Goal: Task Accomplishment & Management: Use online tool/utility

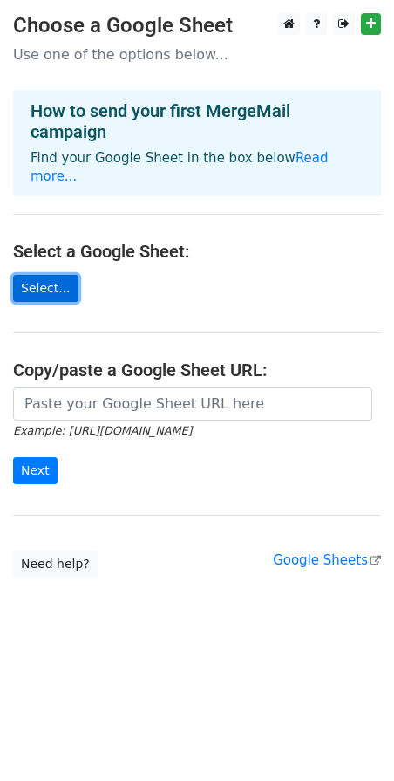
click at [60, 275] on link "Select..." at bounding box center [45, 288] width 65 height 27
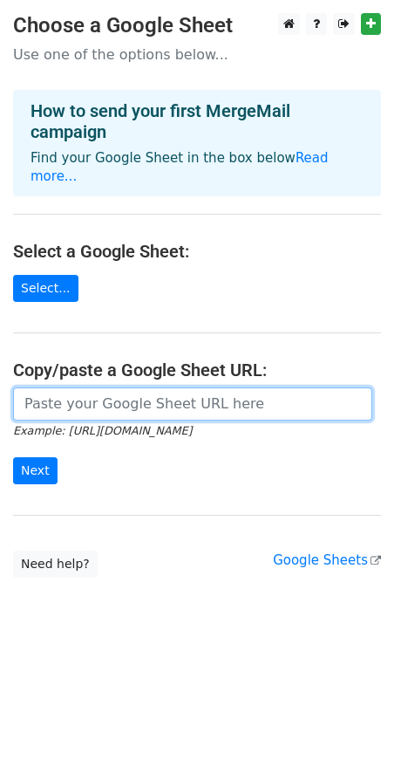
click at [106, 387] on input "url" at bounding box center [192, 403] width 359 height 33
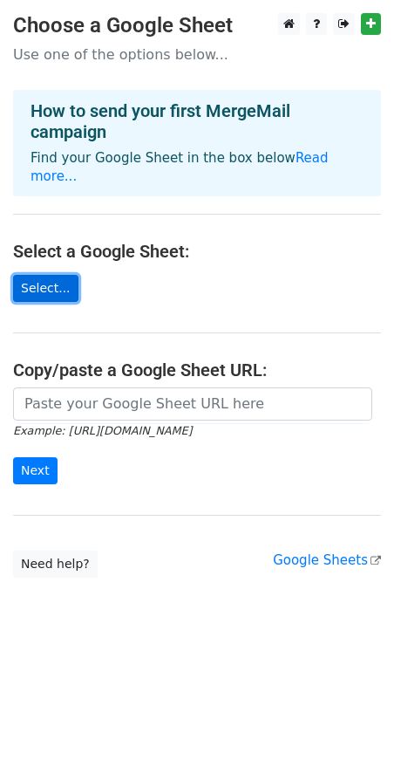
click at [53, 276] on link "Select..." at bounding box center [45, 288] width 65 height 27
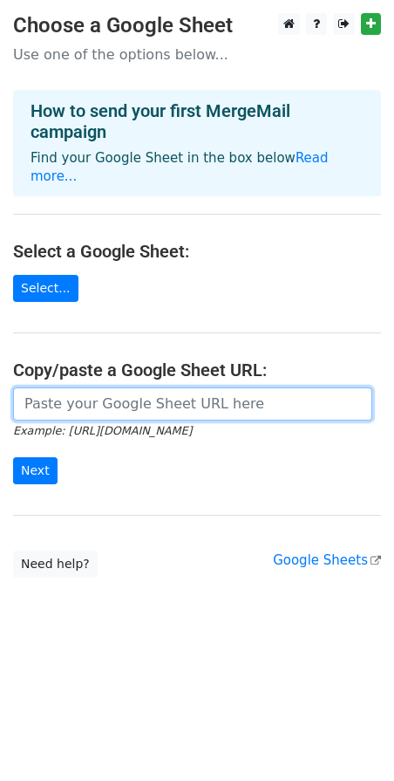
click at [56, 387] on input "url" at bounding box center [192, 403] width 359 height 33
click at [191, 387] on input "url" at bounding box center [192, 403] width 359 height 33
paste input "https://docs.google.com/spreadsheets/d/1Wf0FMg-VLNWlnY2Yjfigvzp9hVVCmVLolKA0RSl…"
type input "https://docs.google.com/spreadsheets/d/1Wf0FMg-VLNWlnY2Yjfigvzp9hVVCmVLolKA0RSl…"
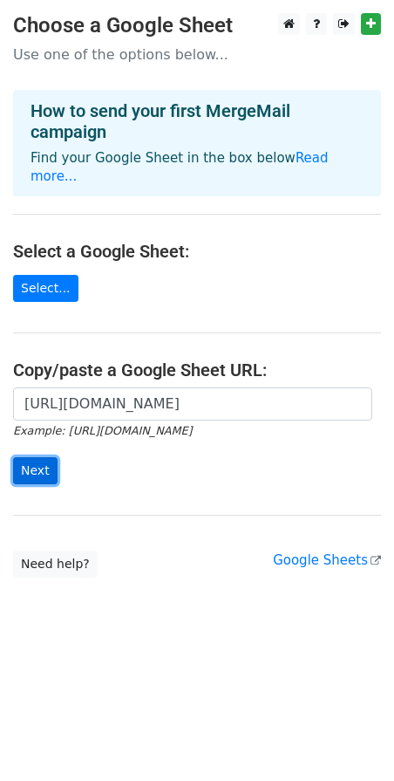
scroll to position [0, 0]
click at [33, 457] on input "Next" at bounding box center [35, 470] width 44 height 27
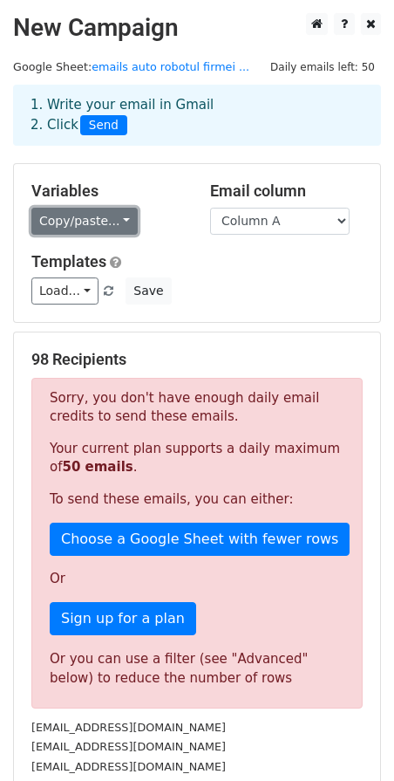
click at [76, 216] on link "Copy/paste..." at bounding box center [84, 221] width 106 height 27
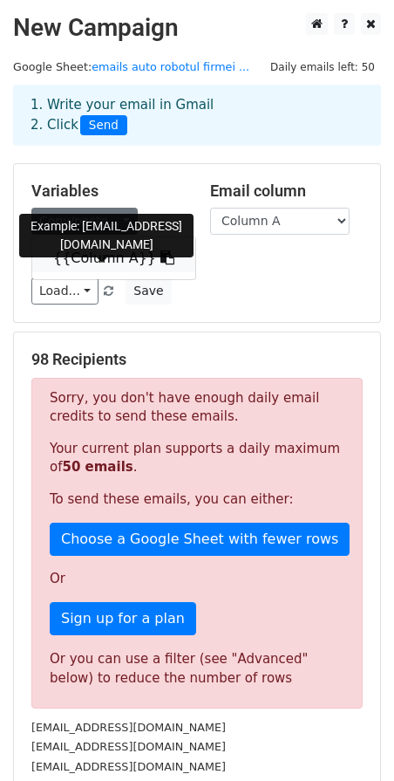
click at [112, 257] on link "{{Column A}}" at bounding box center [113, 258] width 163 height 28
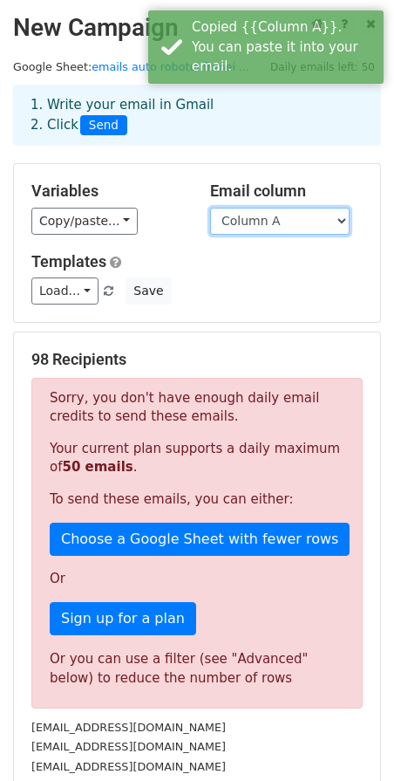
click at [232, 210] on select "Column A" at bounding box center [280, 221] width 140 height 27
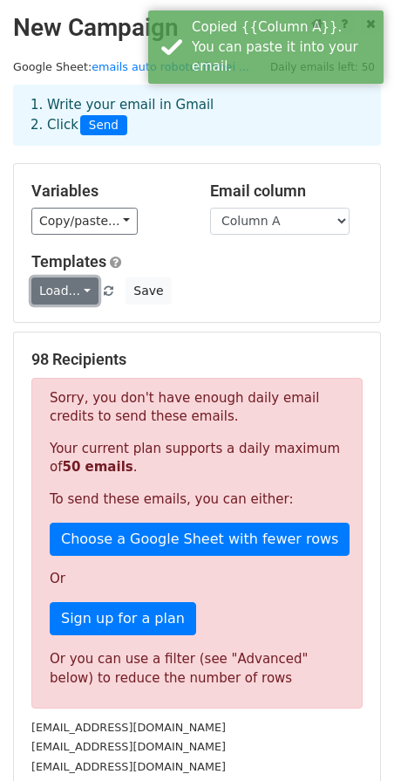
click at [65, 294] on link "Load..." at bounding box center [64, 290] width 67 height 27
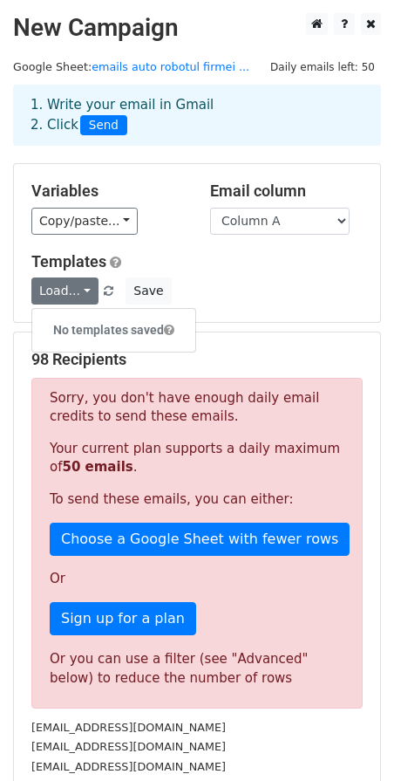
click at [241, 305] on div "Load... No templates saved Save" at bounding box center [197, 290] width 358 height 27
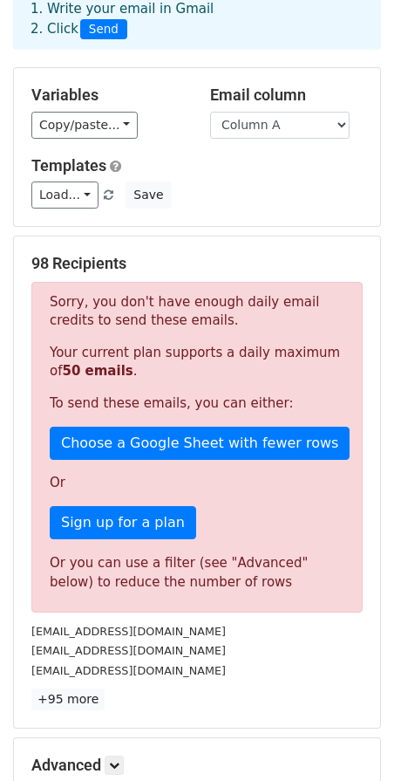
scroll to position [98, 0]
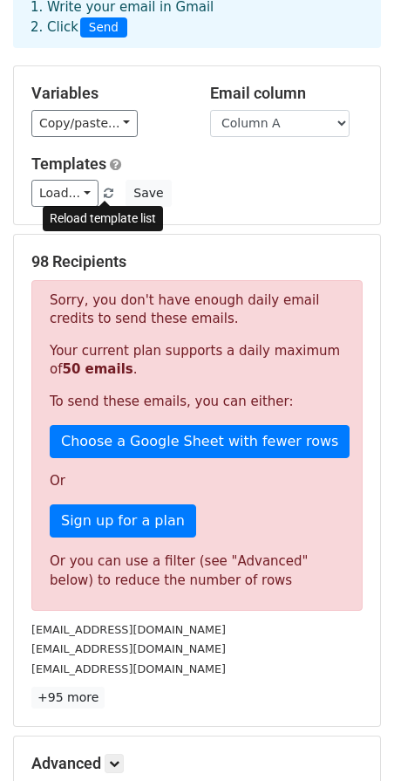
click at [108, 192] on span at bounding box center [109, 193] width 10 height 11
click at [174, 209] on div "Variables Copy/paste... {{Column A}} Email column Column A Templates Load... No…" at bounding box center [197, 145] width 366 height 158
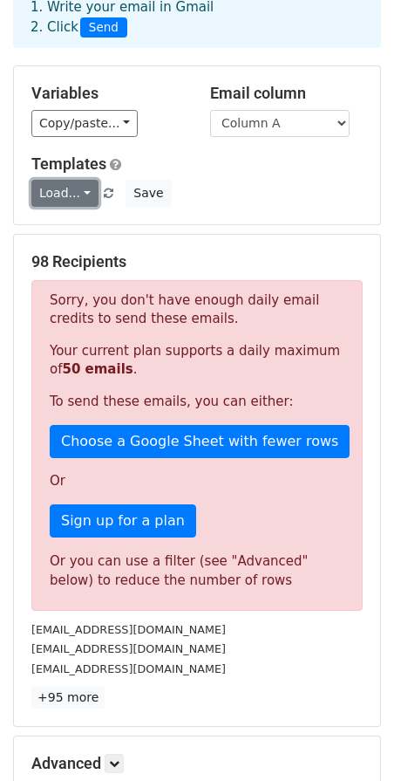
click at [68, 195] on link "Load..." at bounding box center [64, 193] width 67 height 27
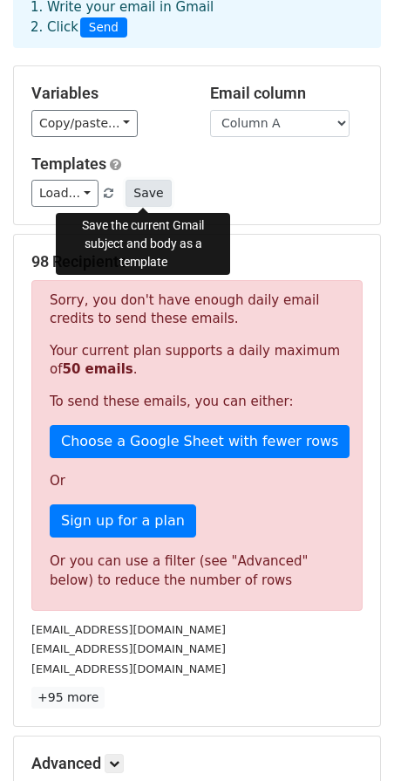
click at [131, 195] on button "Save" at bounding box center [148, 193] width 45 height 27
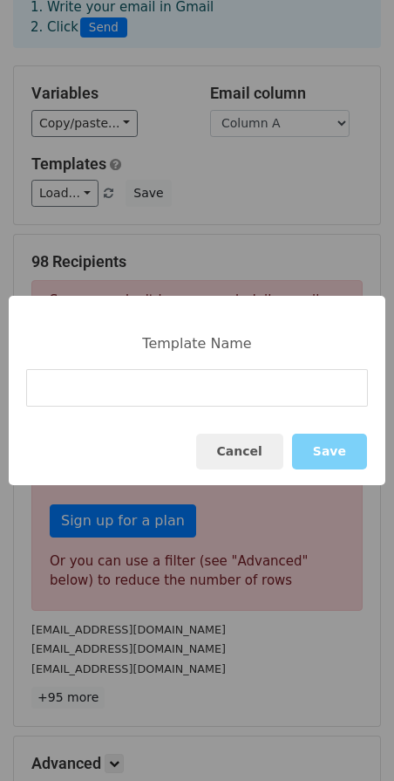
click at [198, 394] on input at bounding box center [197, 388] width 342 height 38
click at [237, 455] on button "Cancel" at bounding box center [239, 452] width 87 height 36
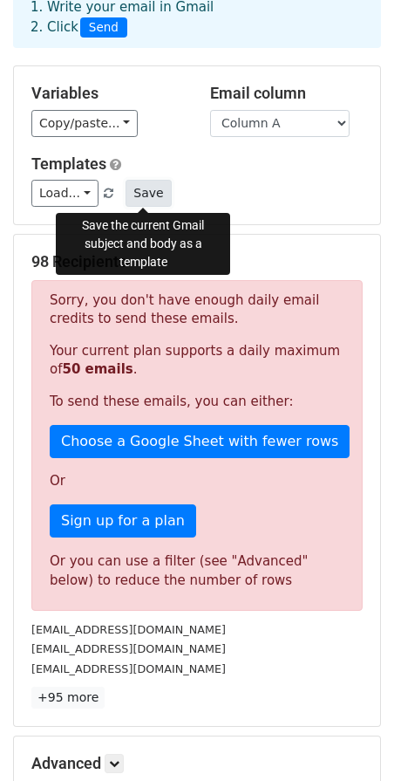
click at [141, 190] on button "Save" at bounding box center [148, 193] width 45 height 27
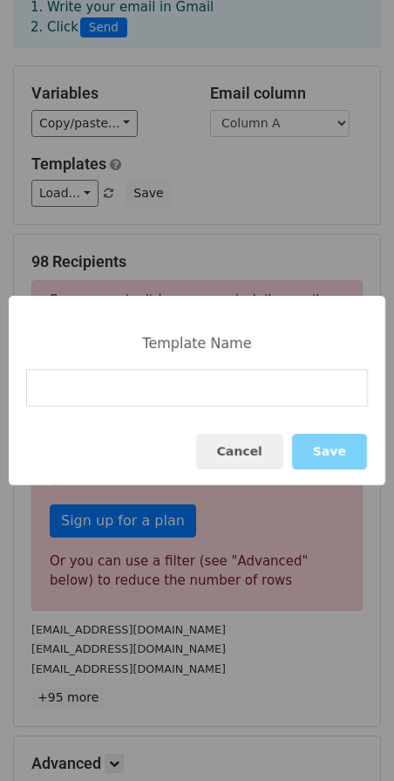
click at [213, 383] on input at bounding box center [197, 388] width 342 height 38
type input "emails robotul firmei clinici"
click at [310, 449] on button "Save" at bounding box center [329, 452] width 75 height 36
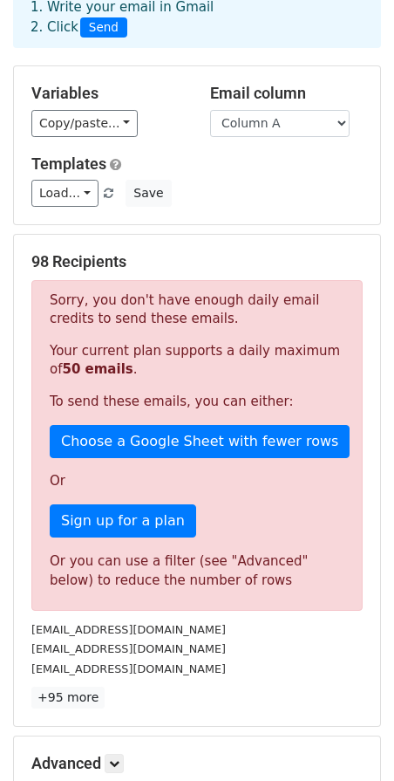
click at [75, 195] on link "Load..." at bounding box center [64, 193] width 67 height 27
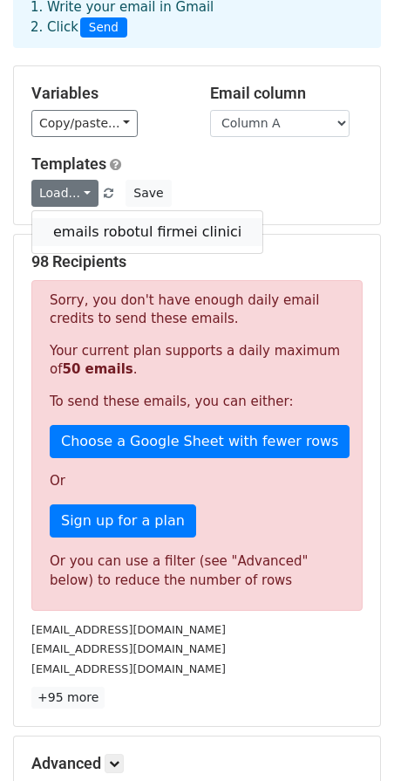
click at [116, 234] on link "emails robotul firmei clinici" at bounding box center [147, 232] width 230 height 28
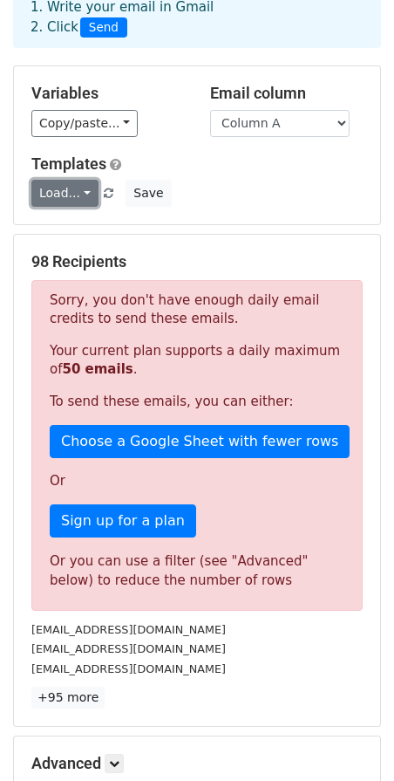
click at [63, 195] on link "Load..." at bounding box center [64, 193] width 67 height 27
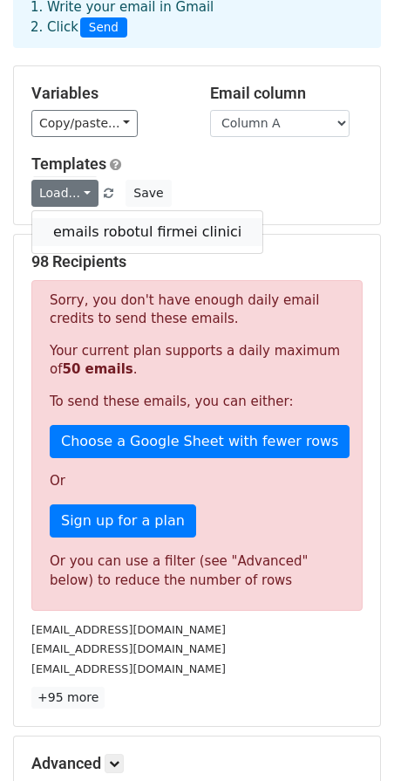
click at [95, 232] on link "emails robotul firmei clinici" at bounding box center [147, 232] width 230 height 28
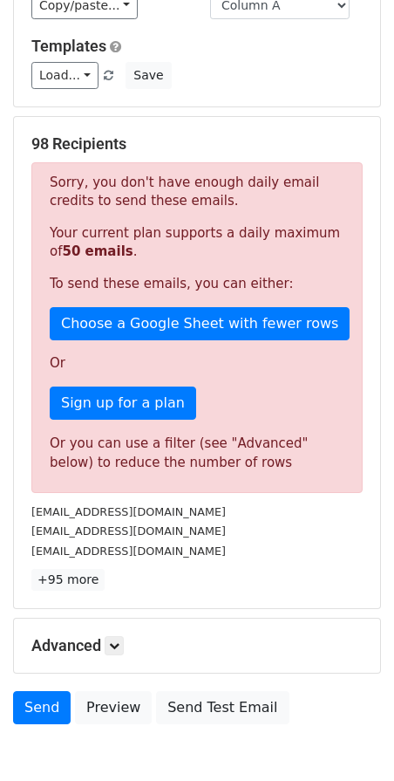
scroll to position [0, 0]
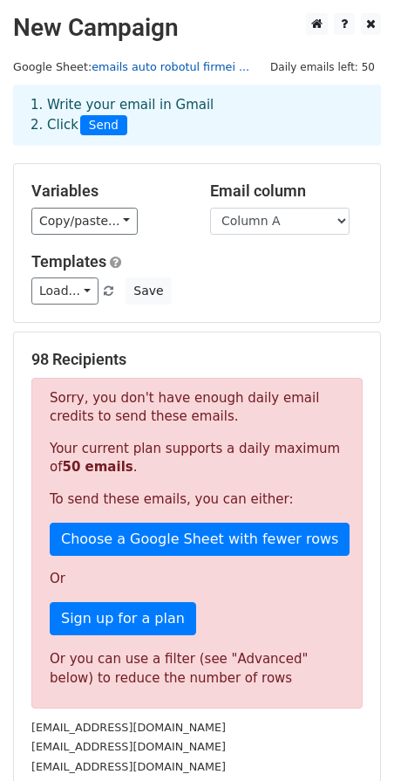
click at [106, 70] on link "emails auto robotul firmei ..." at bounding box center [171, 66] width 158 height 13
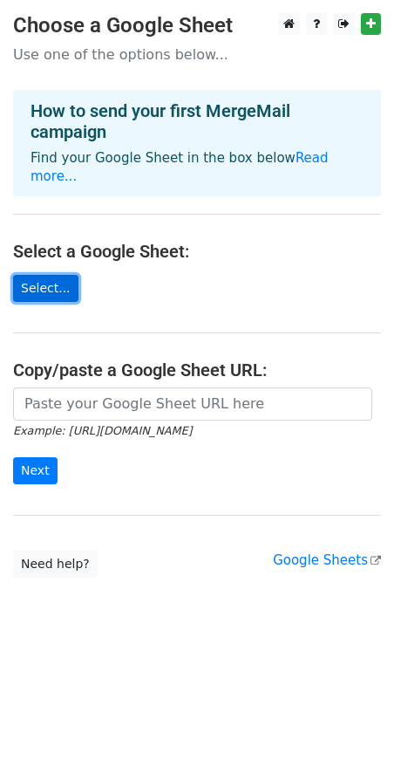
click at [69, 275] on link "Select..." at bounding box center [45, 288] width 65 height 27
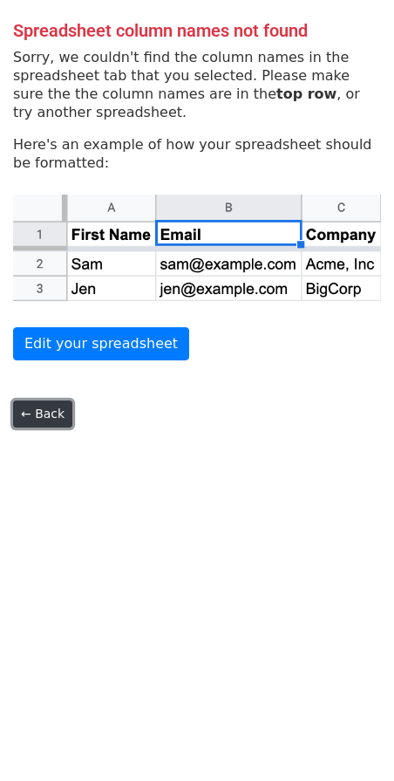
click at [33, 420] on link "← Back" at bounding box center [42, 413] width 59 height 27
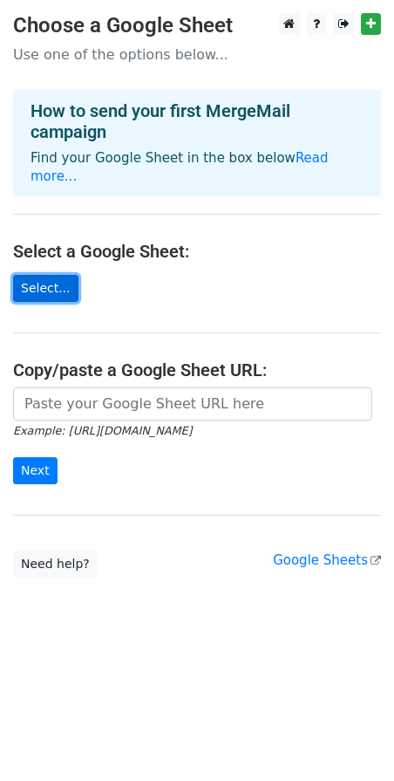
click at [53, 275] on link "Select..." at bounding box center [45, 288] width 65 height 27
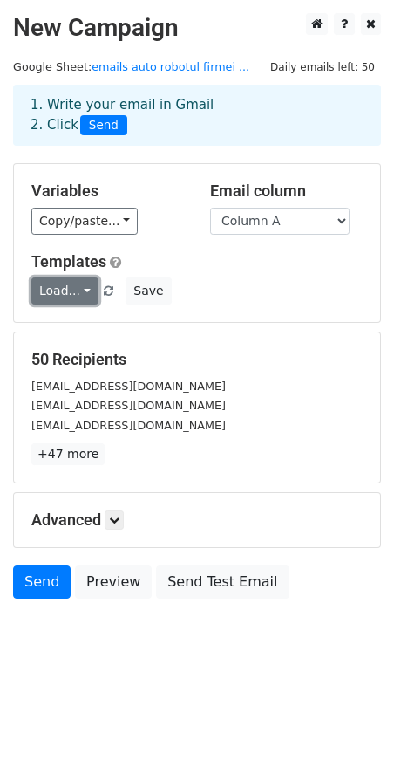
click at [79, 295] on link "Load..." at bounding box center [64, 290] width 67 height 27
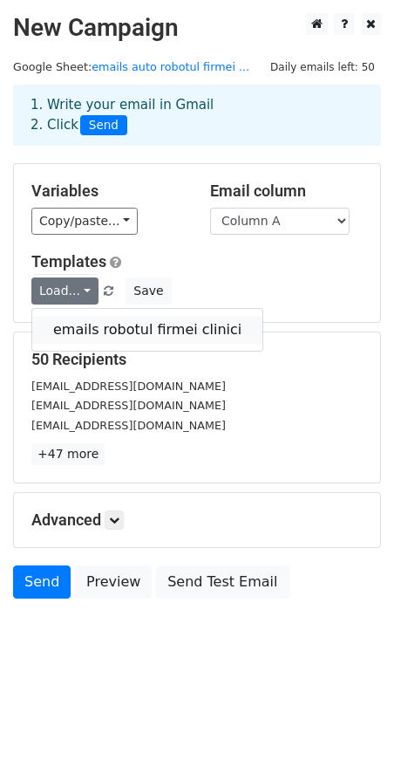
click at [78, 325] on link "emails robotul firmei clinici" at bounding box center [147, 330] width 230 height 28
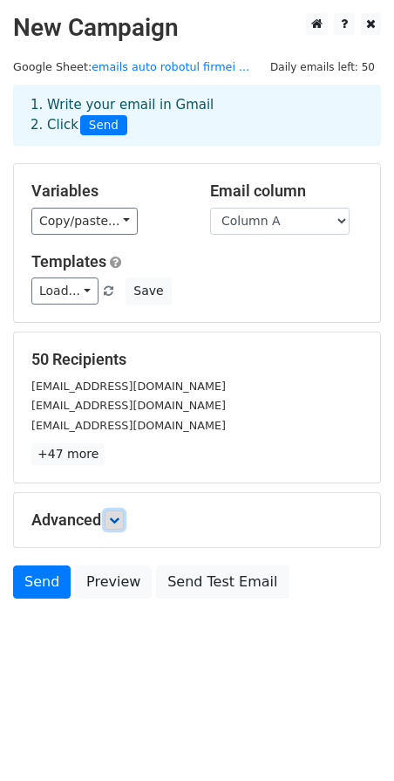
click at [117, 523] on icon at bounding box center [114, 520] width 10 height 10
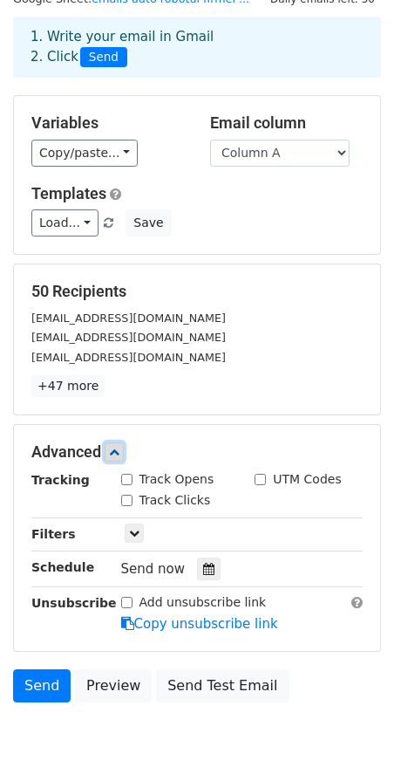
scroll to position [71, 0]
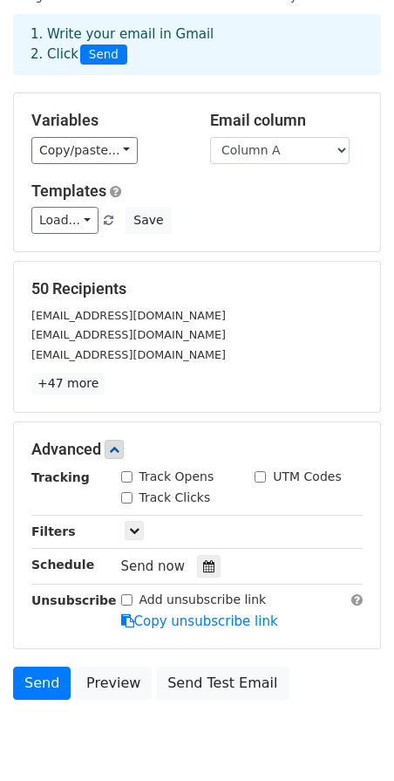
click at [127, 477] on input "Track Opens" at bounding box center [126, 476] width 11 height 11
checkbox input "true"
click at [126, 496] on input "Track Clicks" at bounding box center [126, 497] width 11 height 11
checkbox input "true"
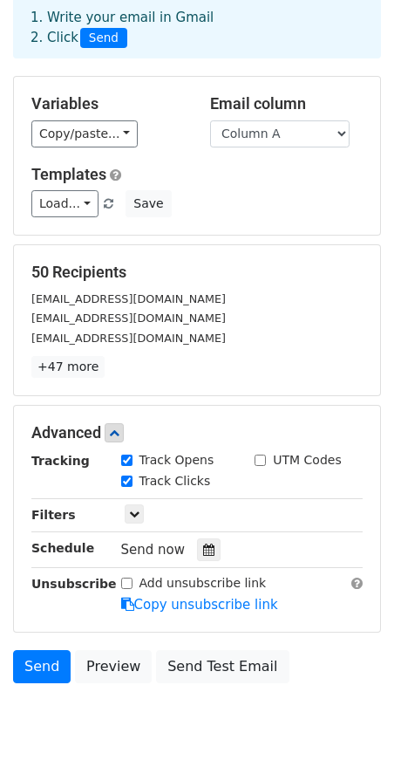
scroll to position [106, 0]
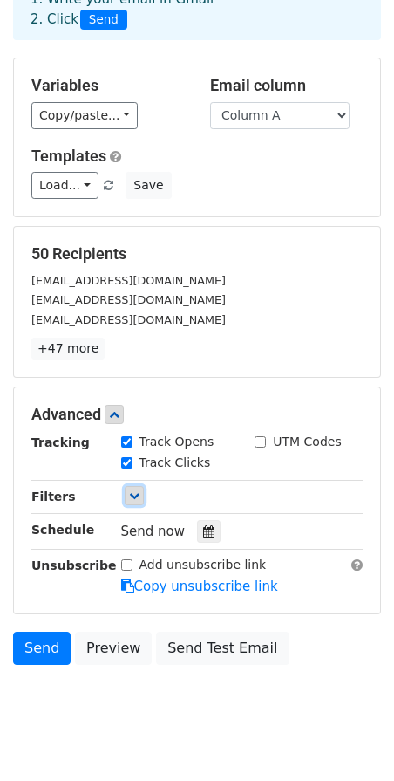
click at [135, 497] on icon at bounding box center [134, 495] width 10 height 10
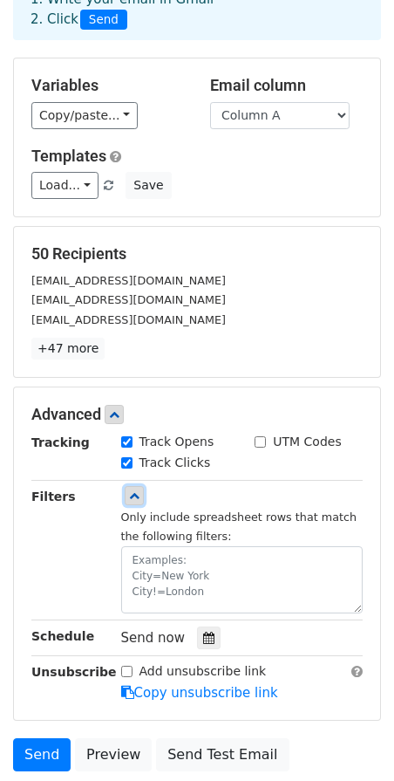
click at [135, 497] on icon at bounding box center [134, 495] width 10 height 10
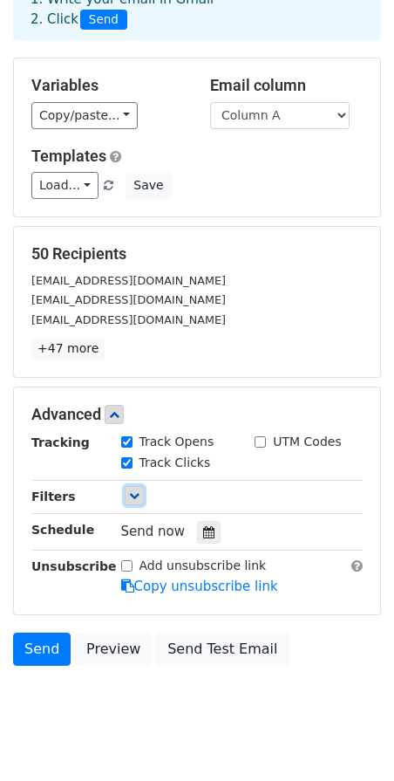
scroll to position [138, 0]
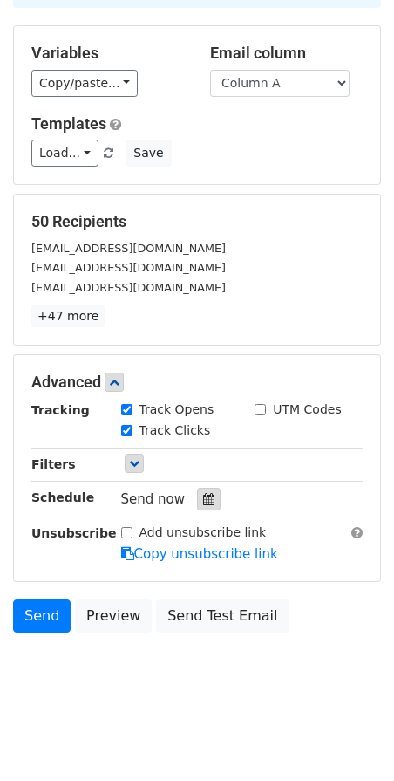
click at [203, 499] on icon at bounding box center [208, 499] width 11 height 12
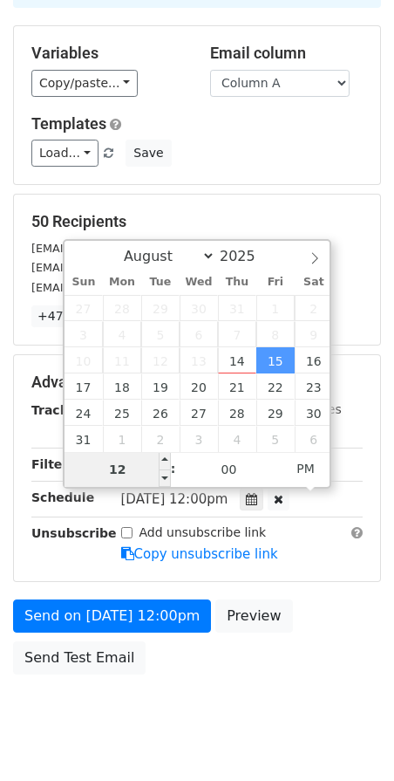
click at [138, 471] on input "12" at bounding box center [118, 469] width 106 height 35
click at [139, 471] on input "12" at bounding box center [118, 469] width 106 height 35
type input "2025-08-15 11:00"
type input "11"
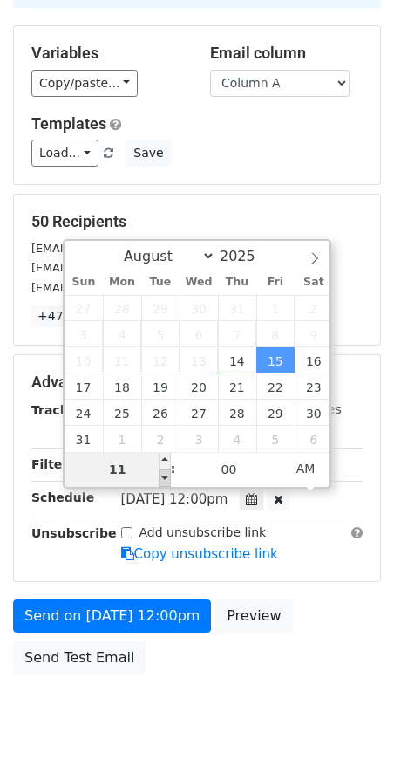
click at [164, 478] on span at bounding box center [165, 477] width 12 height 17
type input "2025-08-15 10:00"
type input "10"
click at [164, 478] on span at bounding box center [165, 477] width 12 height 17
type input "[DATE] 09:00"
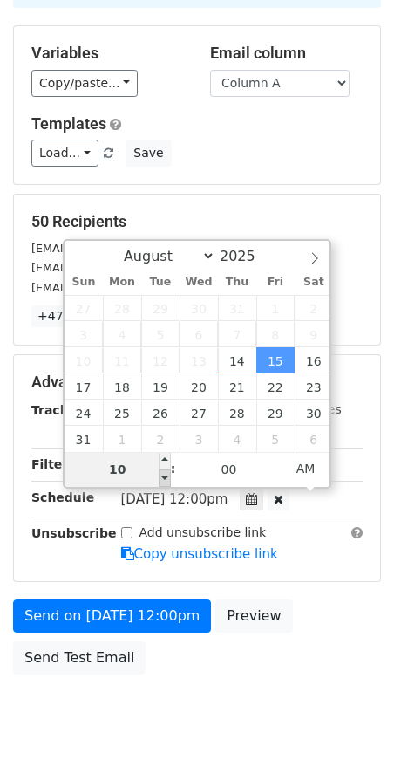
type input "09"
click at [164, 478] on span at bounding box center [165, 477] width 12 height 17
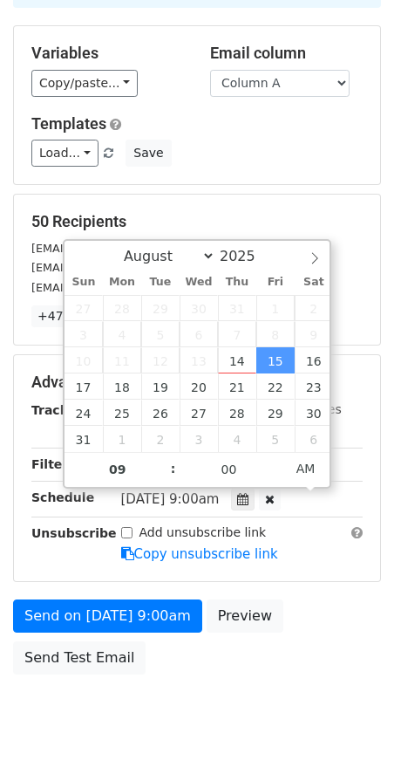
click at [332, 591] on form "Variables Copy/paste... {{Column A}} Email column Column A Templates Load... em…" at bounding box center [197, 354] width 368 height 658
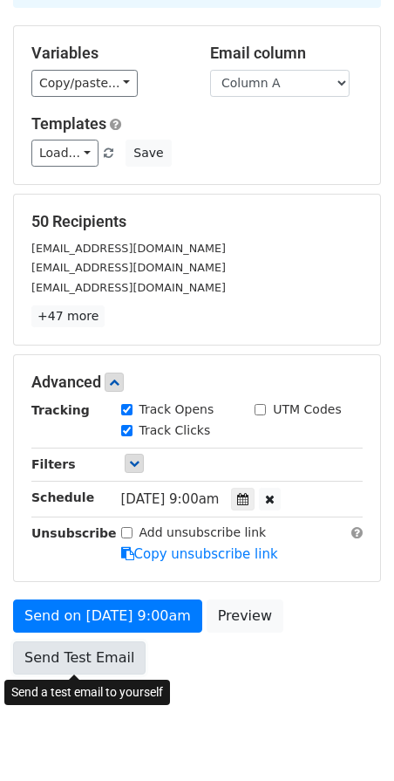
click at [92, 659] on link "Send Test Email" at bounding box center [79, 657] width 133 height 33
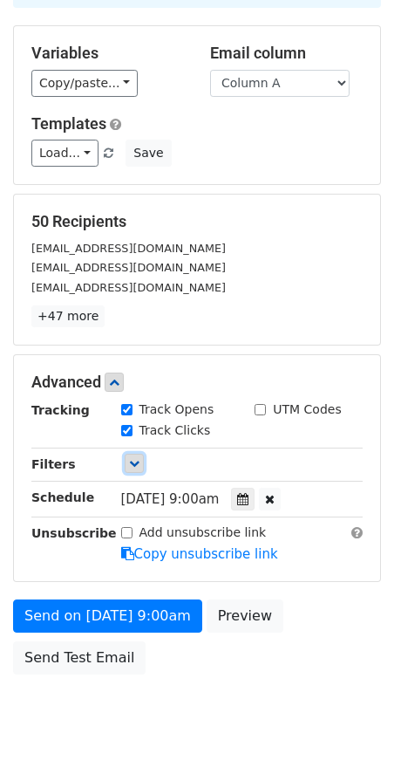
click at [132, 462] on icon at bounding box center [134, 463] width 10 height 10
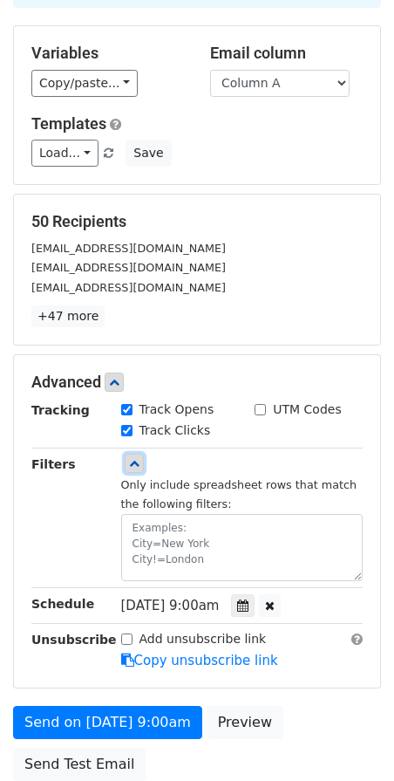
click at [132, 462] on icon at bounding box center [134, 463] width 10 height 10
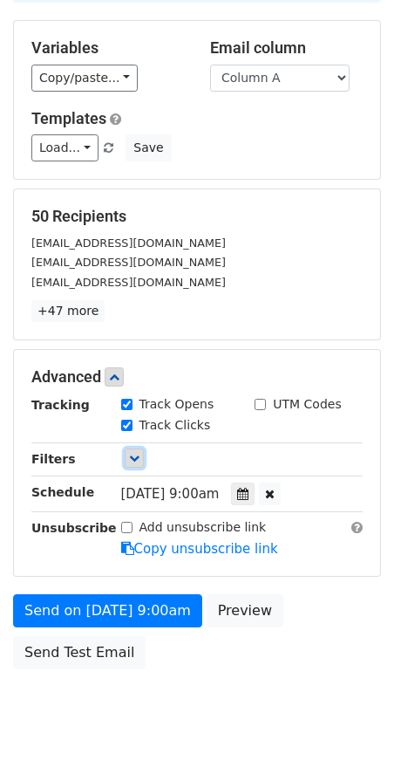
scroll to position [180, 0]
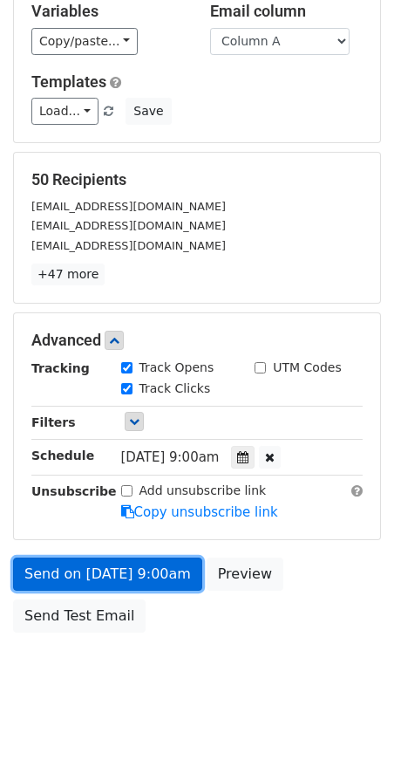
click at [140, 571] on link "Send on Aug 15 at 9:00am" at bounding box center [107, 574] width 189 height 33
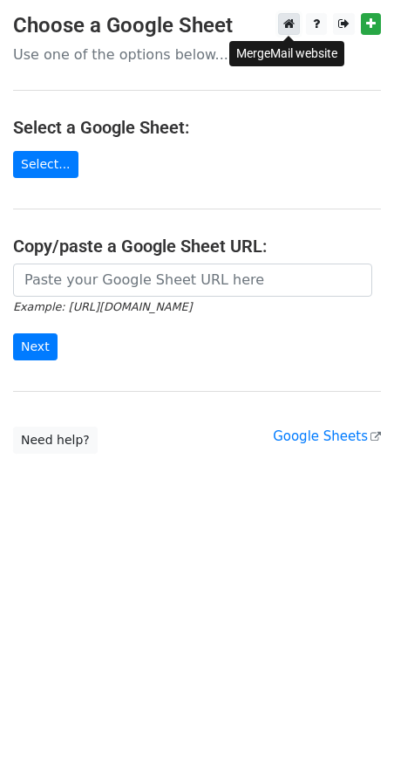
click at [291, 25] on icon at bounding box center [289, 23] width 11 height 12
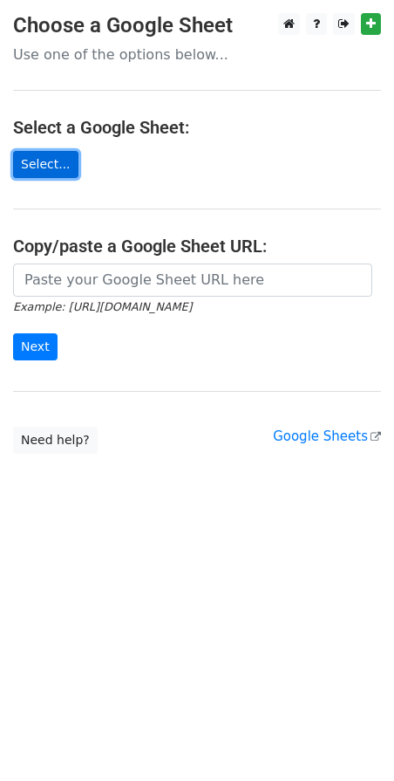
click at [49, 172] on link "Select..." at bounding box center [45, 164] width 65 height 27
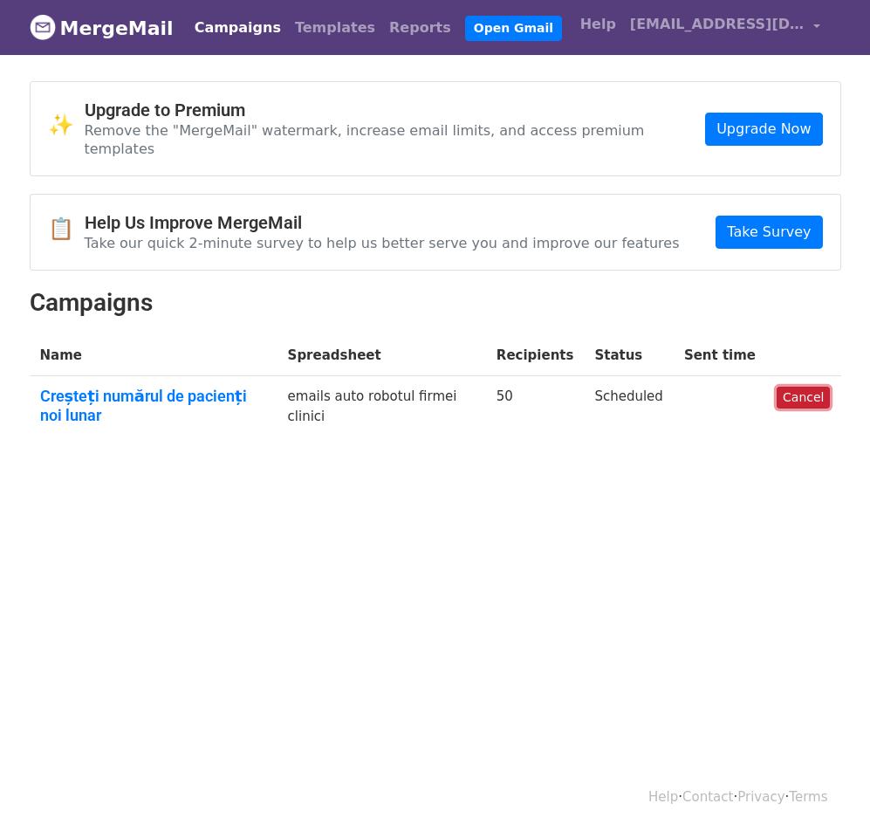
click at [794, 387] on link "Cancel" at bounding box center [803, 398] width 53 height 22
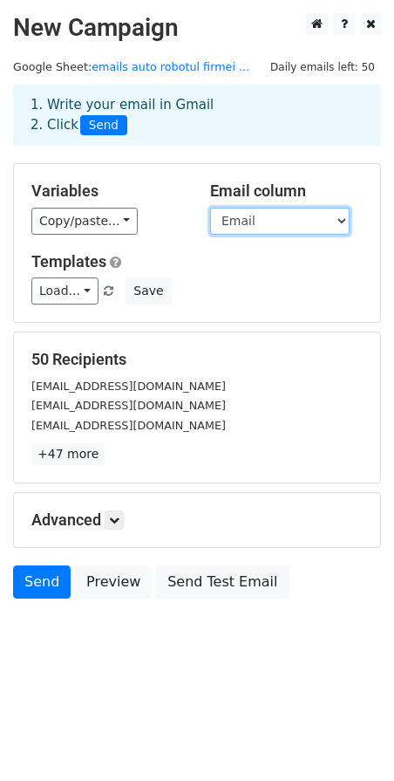
click at [234, 222] on select "Email Email" at bounding box center [280, 221] width 140 height 27
select select "Email"
click at [247, 222] on select "Email Email" at bounding box center [280, 221] width 140 height 27
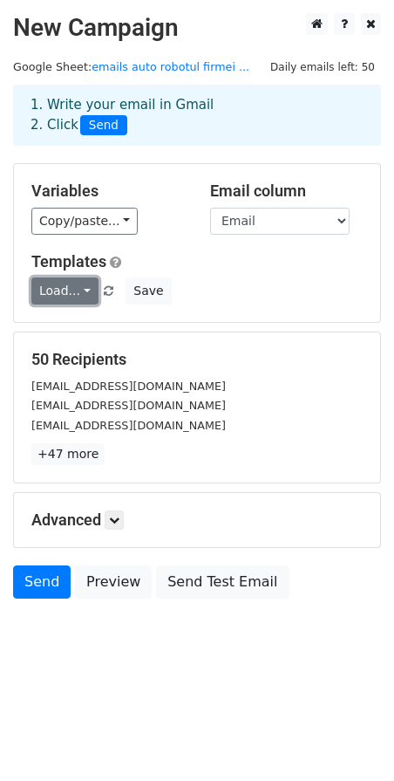
click at [72, 288] on link "Load..." at bounding box center [64, 290] width 67 height 27
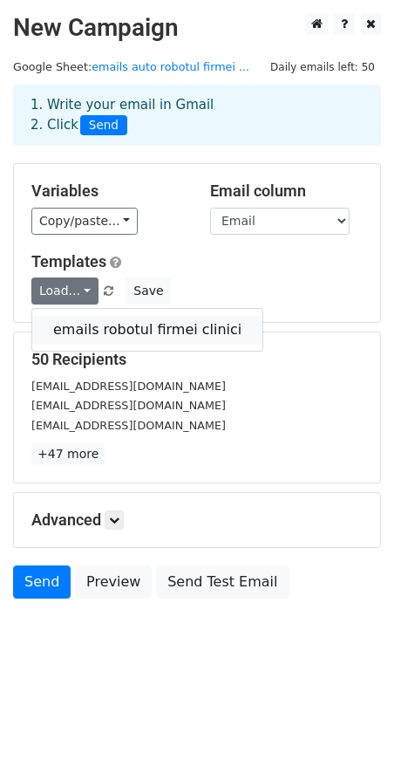
click at [80, 320] on link "emails robotul firmei clinici" at bounding box center [147, 330] width 230 height 28
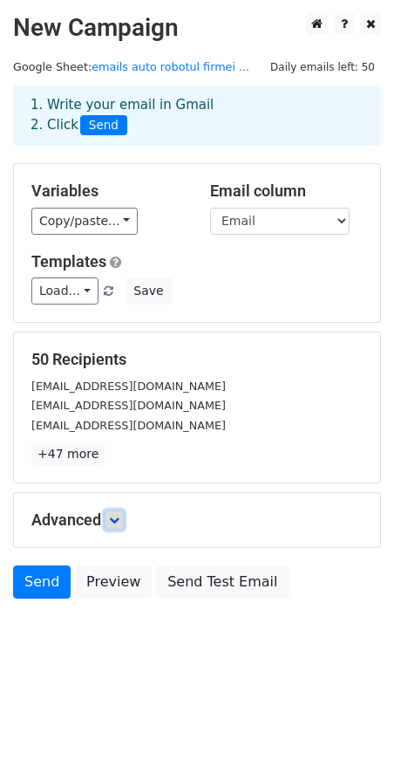
click at [117, 520] on icon at bounding box center [114, 520] width 10 height 10
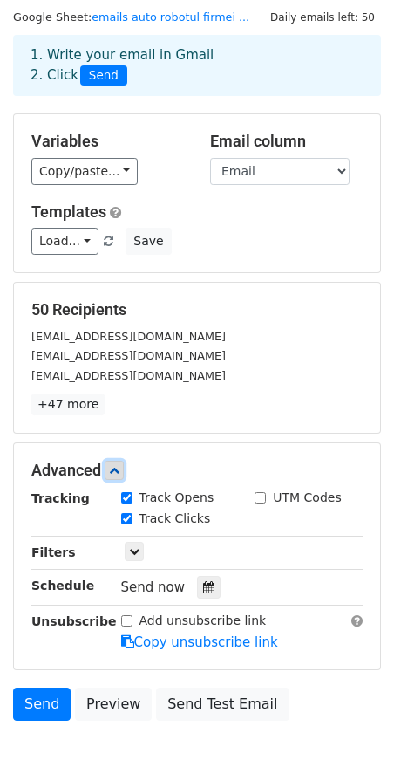
scroll to position [57, 0]
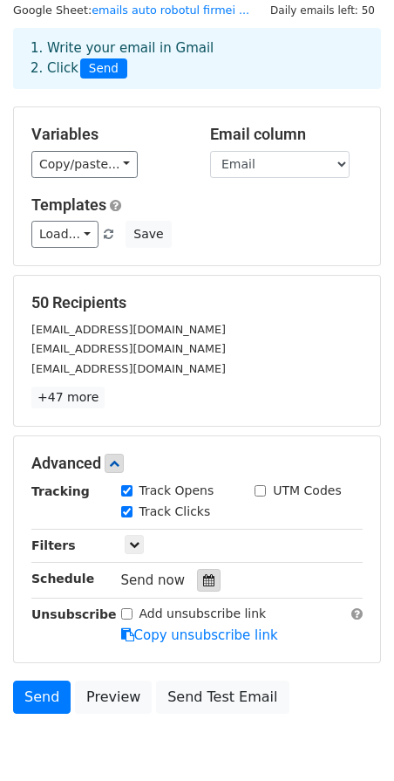
click at [203, 580] on icon at bounding box center [208, 580] width 11 height 12
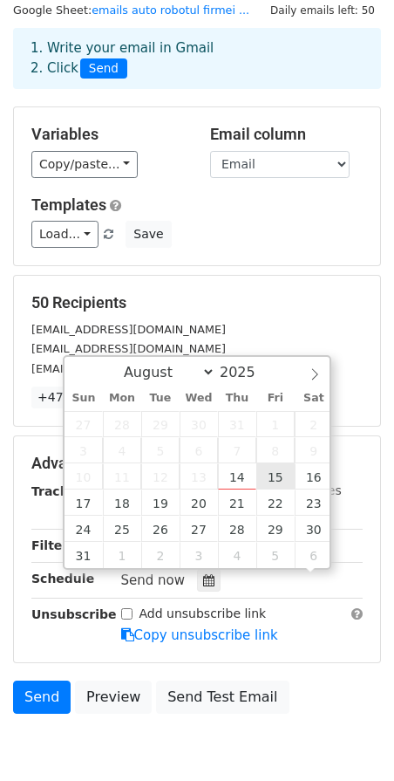
scroll to position [1, 0]
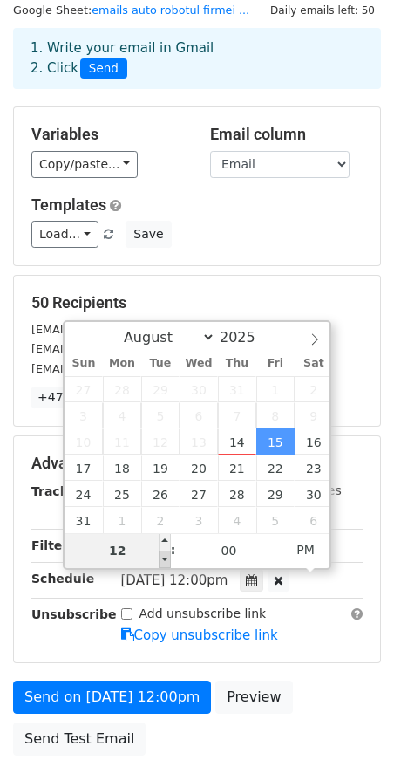
type input "[DATE] 11:00"
type input "11"
click at [168, 560] on span at bounding box center [165, 559] width 12 height 17
type input "[DATE] 10:00"
type input "10"
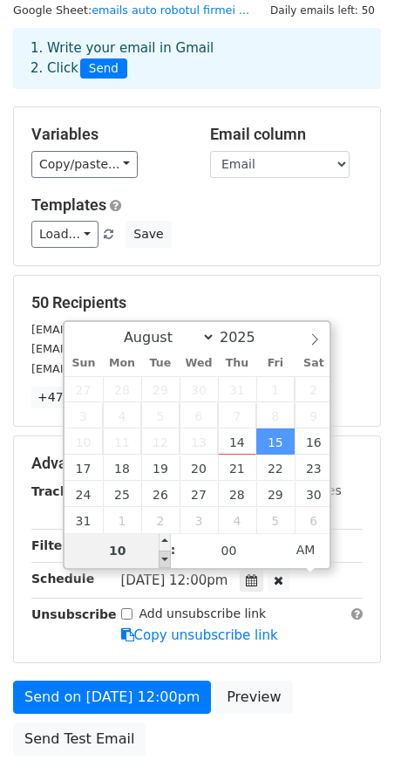
click at [168, 560] on span at bounding box center [165, 559] width 12 height 17
type input "[DATE] 09:00"
type input "09"
click at [169, 560] on span at bounding box center [165, 559] width 12 height 17
type input "[DATE] 10:00"
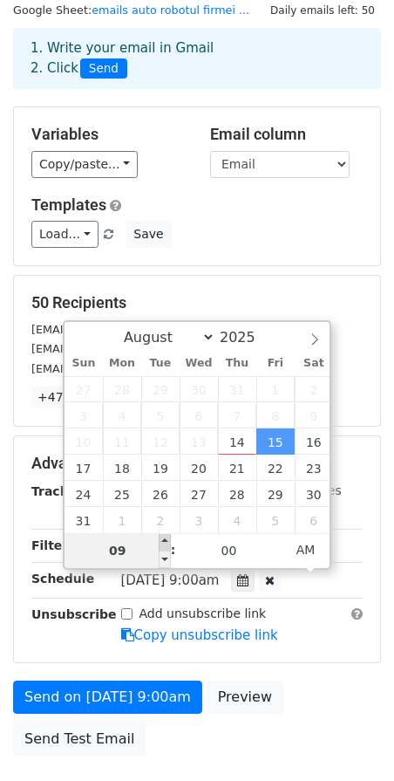
type input "10"
click at [164, 539] on span at bounding box center [165, 541] width 12 height 17
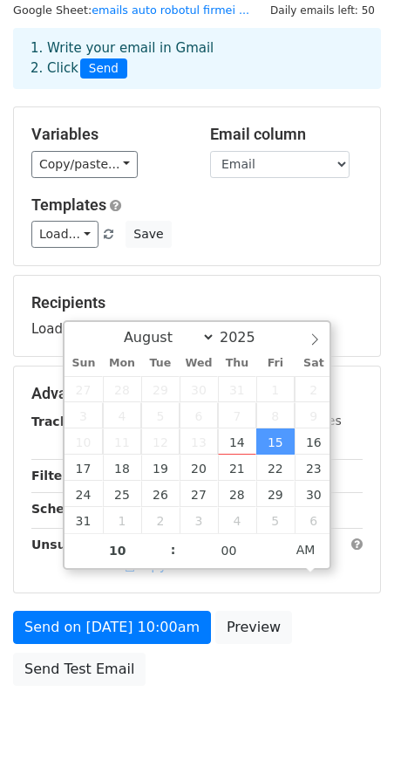
click at [329, 687] on div "Send on Aug 15 at 10:00am Preview Send Test Email" at bounding box center [197, 653] width 394 height 84
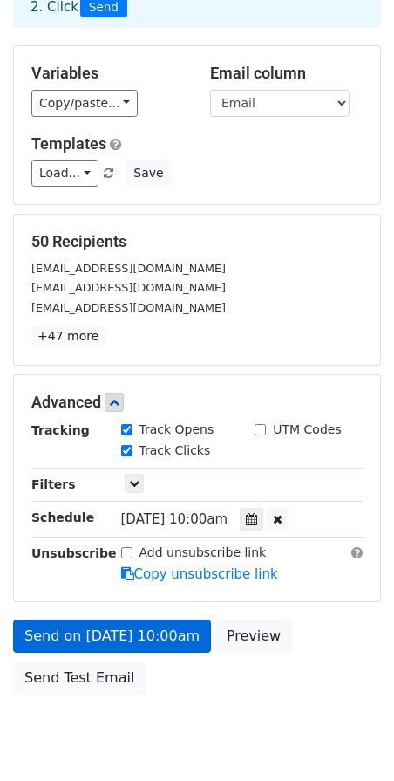
scroll to position [119, 0]
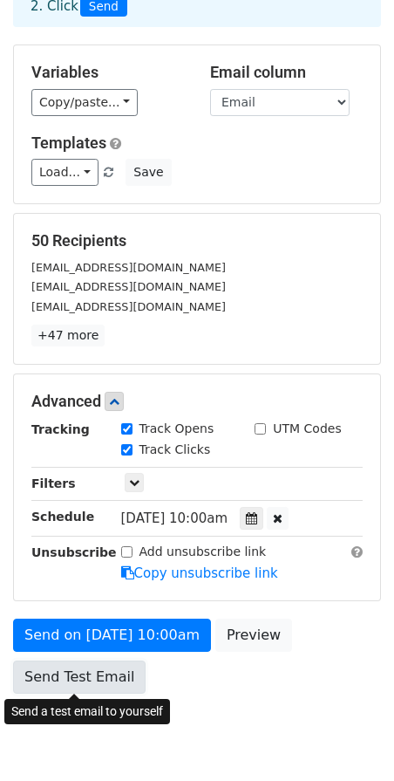
click at [101, 676] on link "Send Test Email" at bounding box center [79, 676] width 133 height 33
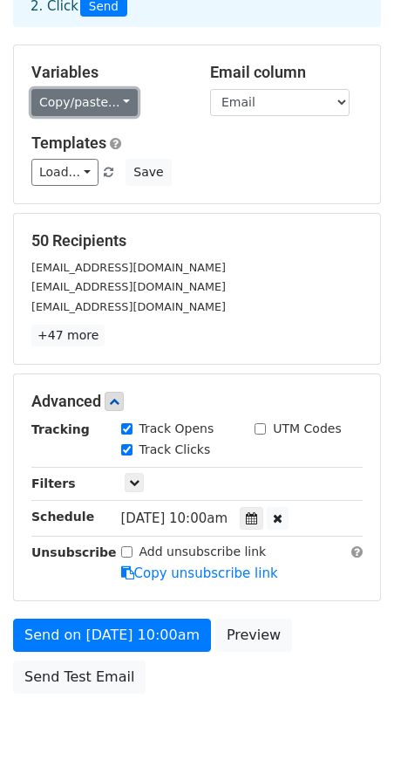
click at [85, 92] on link "Copy/paste..." at bounding box center [84, 102] width 106 height 27
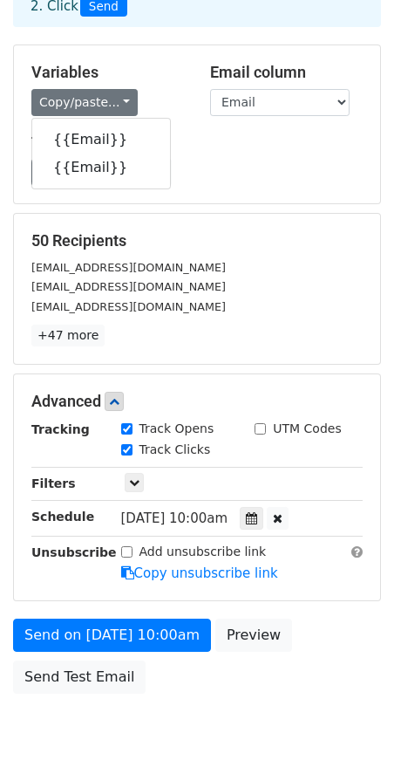
click at [165, 58] on div "Variables Copy/paste... {{Email}} {{Email}} Email column Email Email Templates …" at bounding box center [197, 124] width 366 height 158
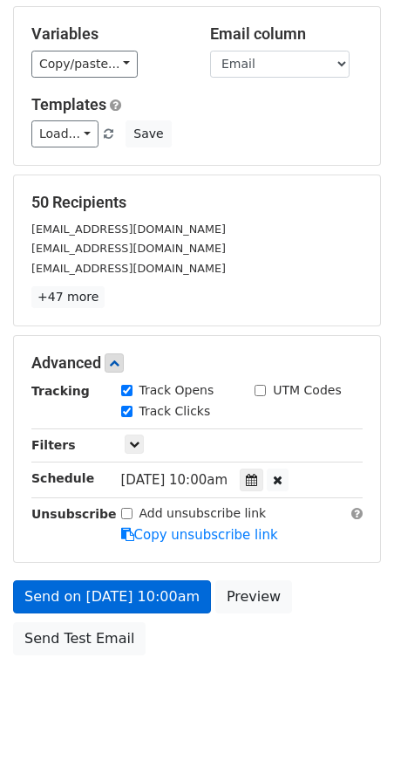
scroll to position [161, 0]
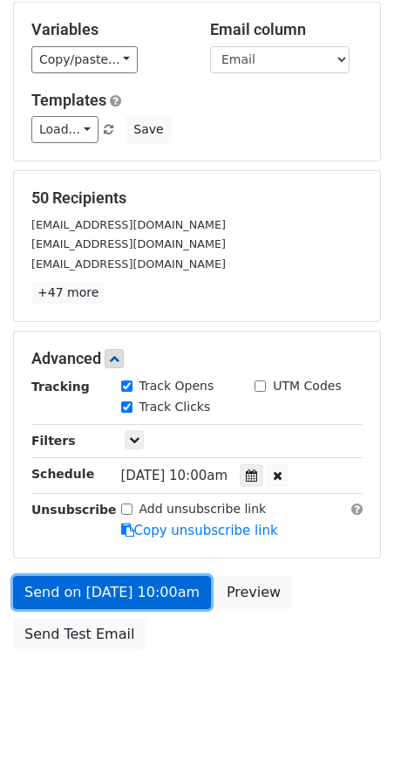
click at [142, 595] on link "Send on [DATE] 10:00am" at bounding box center [112, 592] width 198 height 33
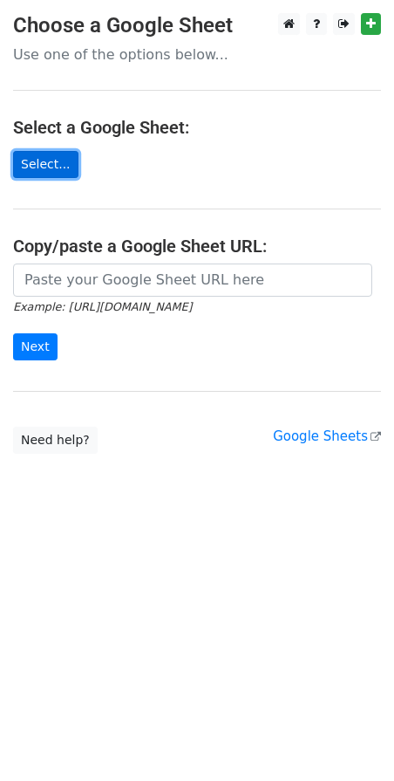
click at [57, 165] on link "Select..." at bounding box center [45, 164] width 65 height 27
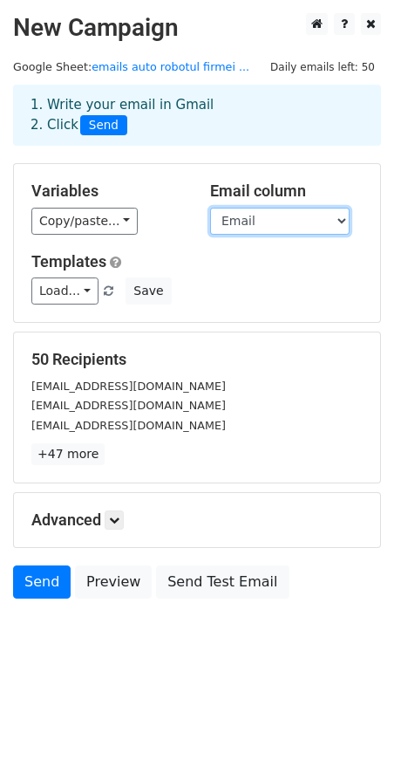
click at [242, 216] on select "Email Email" at bounding box center [280, 221] width 140 height 27
click at [277, 226] on select "Email Email" at bounding box center [280, 221] width 140 height 27
click at [255, 216] on select "Email Email" at bounding box center [280, 221] width 140 height 27
click at [252, 215] on select "Email Email" at bounding box center [280, 221] width 140 height 27
click at [256, 214] on select "Email Email" at bounding box center [280, 221] width 140 height 27
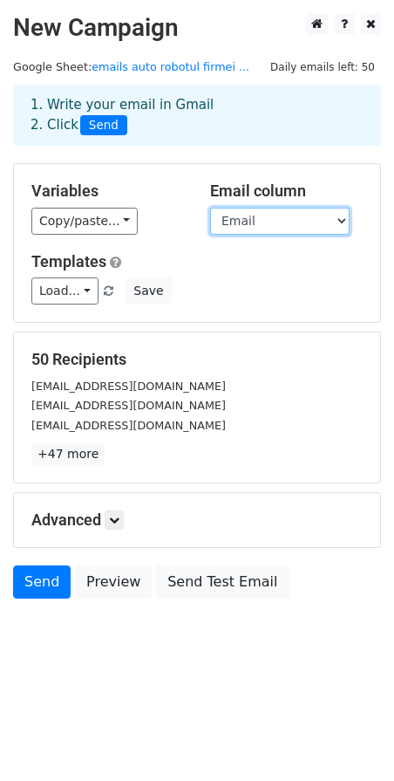
click at [251, 220] on select "Email Email" at bounding box center [280, 221] width 140 height 27
select select "Email"
click at [247, 230] on select "Email Email" at bounding box center [280, 221] width 140 height 27
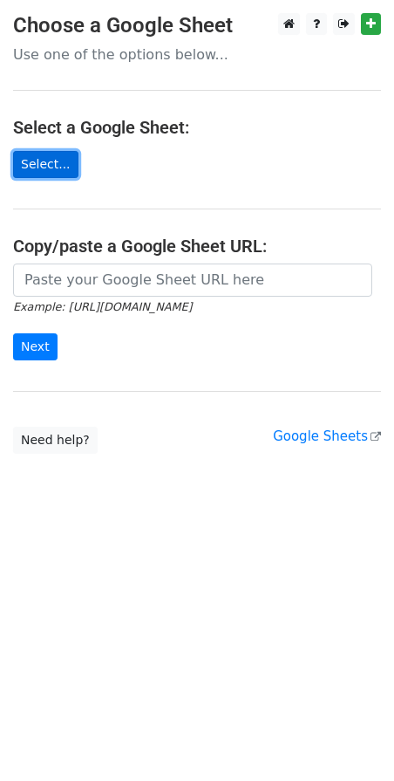
click at [45, 167] on link "Select..." at bounding box center [45, 164] width 65 height 27
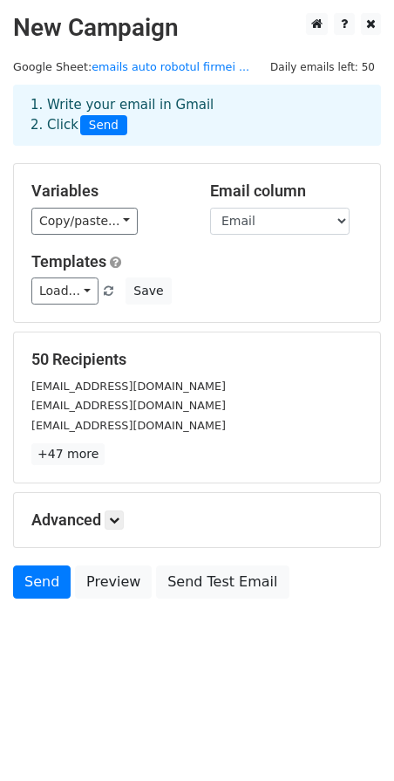
click at [261, 204] on div "Email column Email Email 2" at bounding box center [286, 207] width 179 height 53
click at [263, 216] on select "Email Email 2" at bounding box center [280, 221] width 140 height 27
select select "Email 2"
click at [65, 288] on link "Load..." at bounding box center [64, 290] width 67 height 27
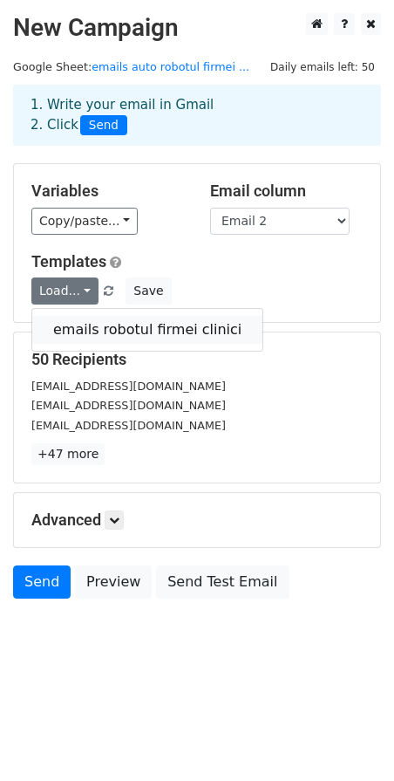
click at [113, 322] on link "emails robotul firmei clinici" at bounding box center [147, 330] width 230 height 28
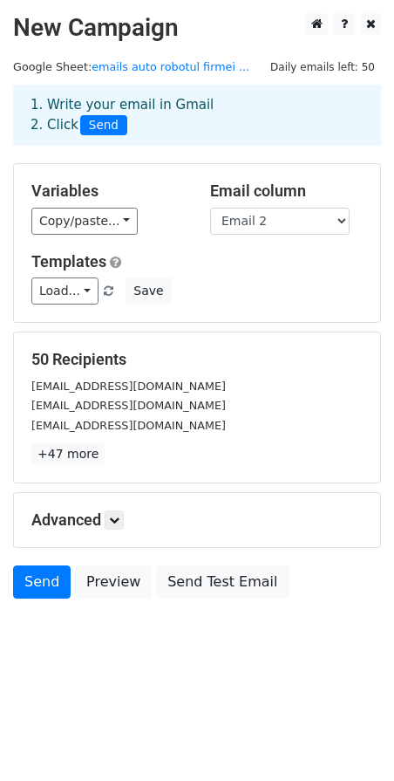
click at [106, 519] on h5 "Advanced" at bounding box center [197, 519] width 332 height 19
click at [115, 519] on icon at bounding box center [114, 520] width 10 height 10
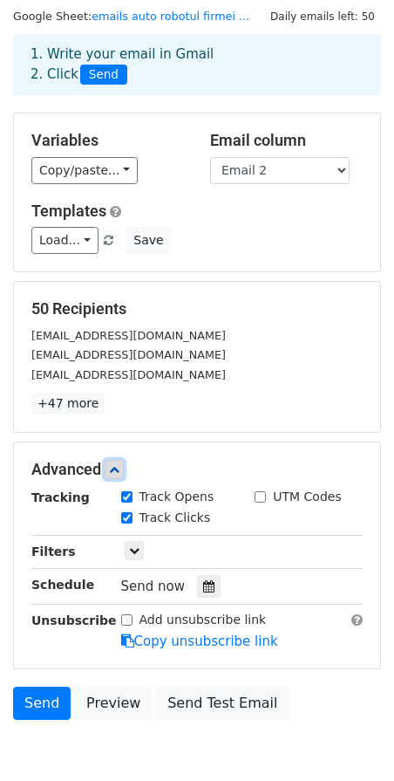
scroll to position [51, 0]
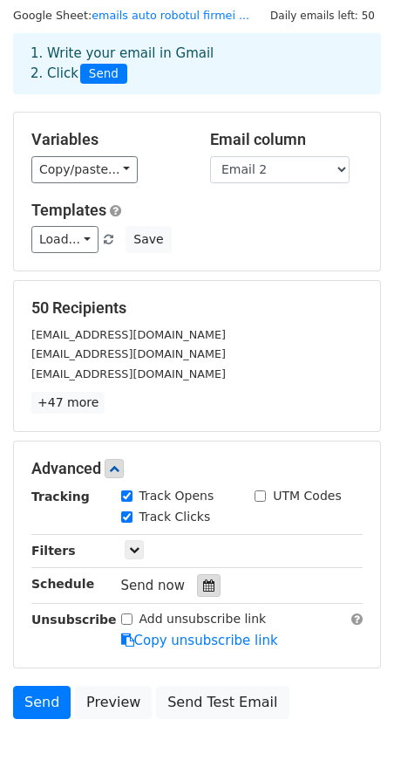
click at [203, 585] on icon at bounding box center [208, 585] width 11 height 12
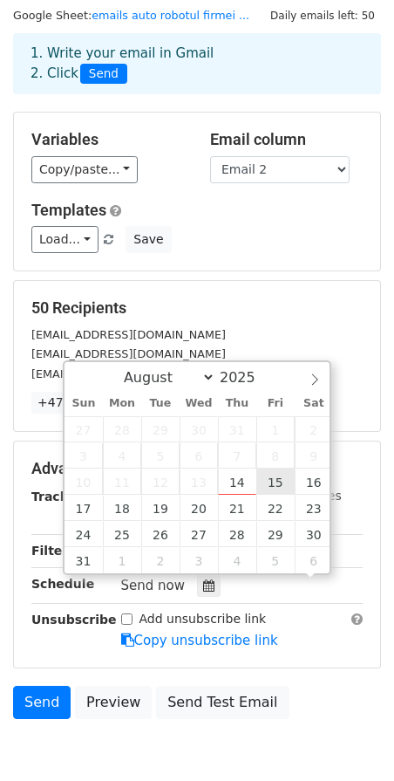
scroll to position [1, 0]
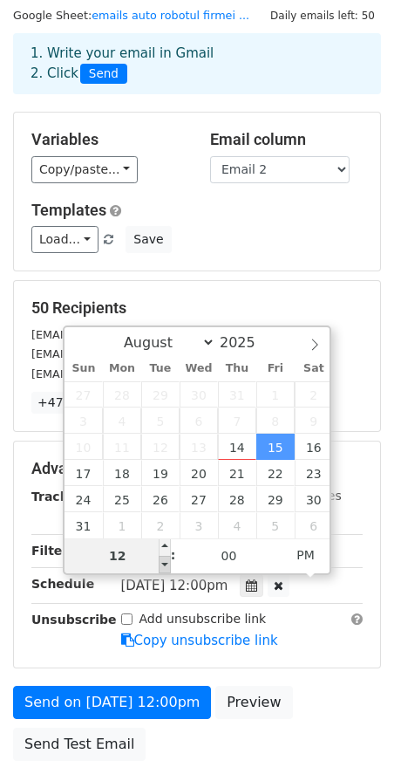
type input "[DATE] 11:00"
type input "11"
click at [164, 561] on span at bounding box center [165, 564] width 12 height 17
type input "[DATE] 10:00"
type input "10"
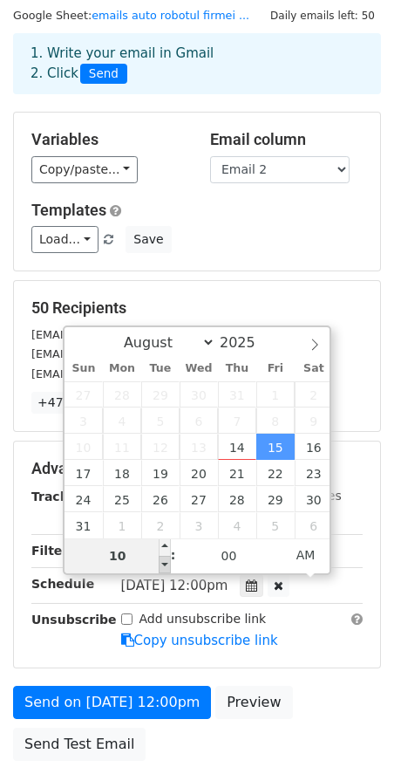
click at [164, 561] on span at bounding box center [165, 564] width 12 height 17
type input "[DATE] 09:00"
type input "09"
click at [164, 561] on span at bounding box center [165, 564] width 12 height 17
type input "[DATE] 10:00"
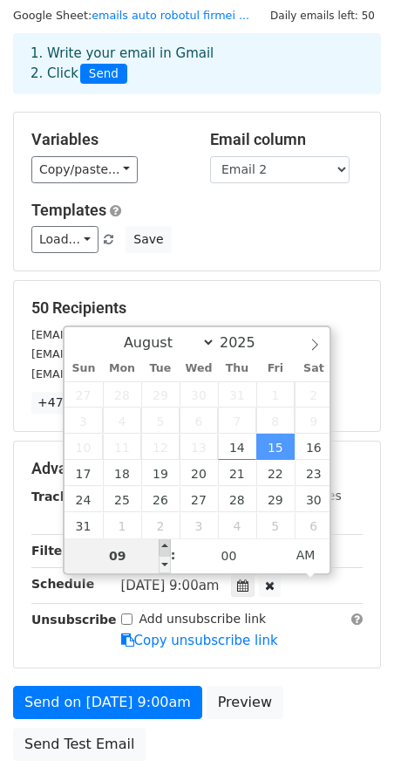
type input "10"
click at [168, 550] on span at bounding box center [165, 546] width 12 height 17
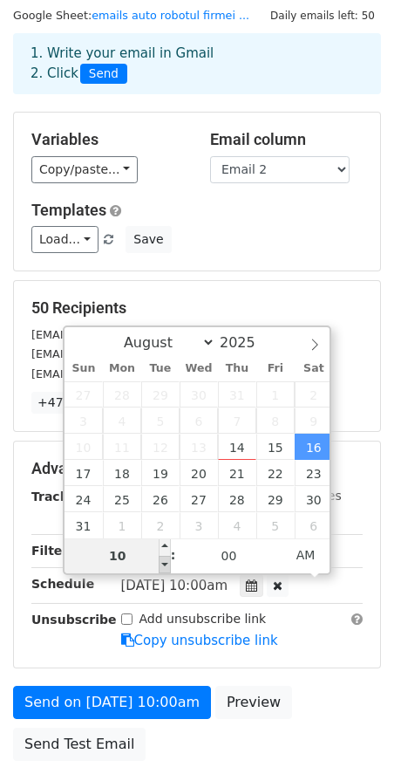
type input "[DATE] 09:00"
type input "09"
click at [164, 561] on span at bounding box center [165, 564] width 12 height 17
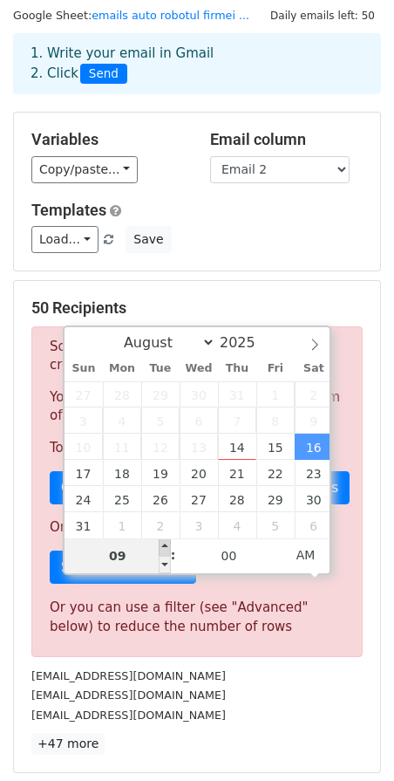
type input "[DATE] 10:00"
type input "10"
click at [168, 548] on span at bounding box center [165, 546] width 12 height 17
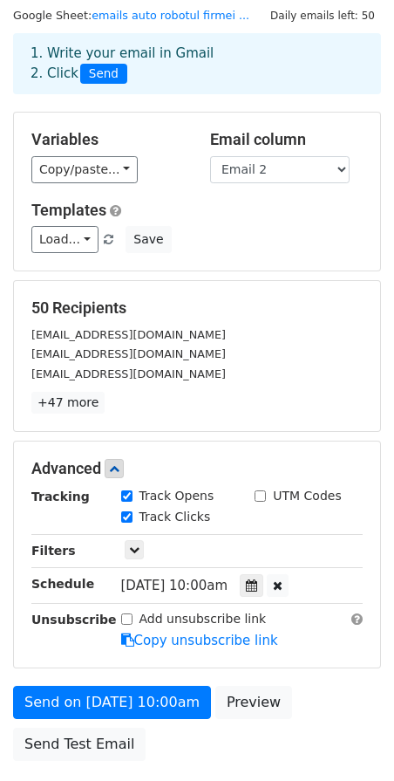
click at [308, 672] on form "Variables Copy/paste... {{Email}} {{Email 2}} Email column Email Email 2 Templa…" at bounding box center [197, 441] width 368 height 658
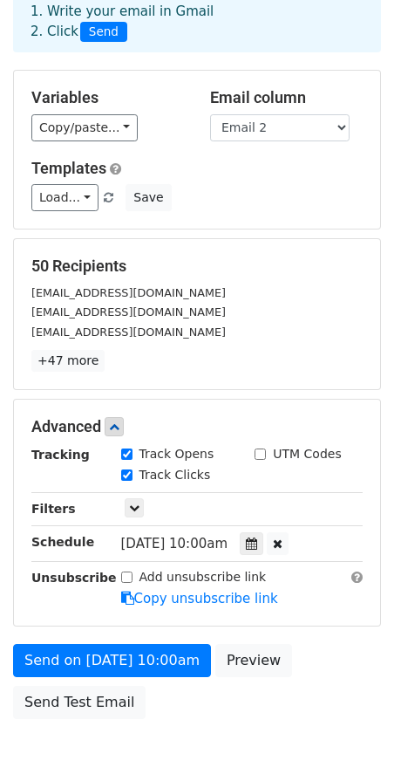
scroll to position [105, 0]
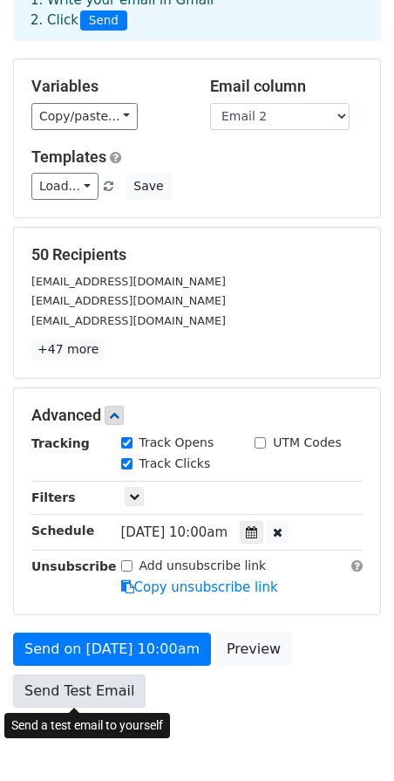
click at [92, 685] on link "Send Test Email" at bounding box center [79, 690] width 133 height 33
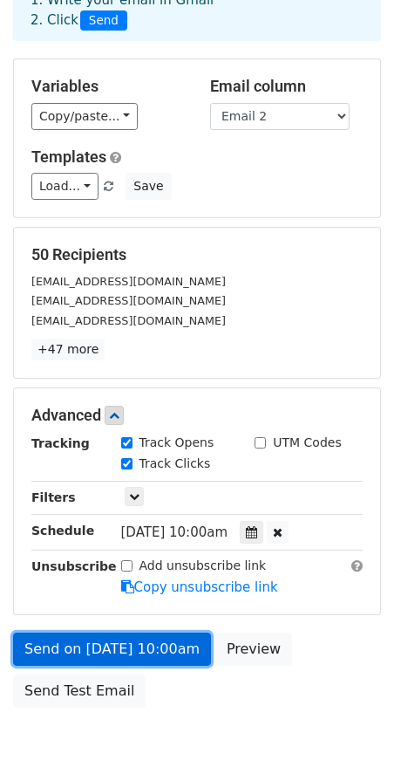
click at [166, 638] on link "Send on [DATE] 10:00am" at bounding box center [112, 649] width 198 height 33
